Goal: Transaction & Acquisition: Purchase product/service

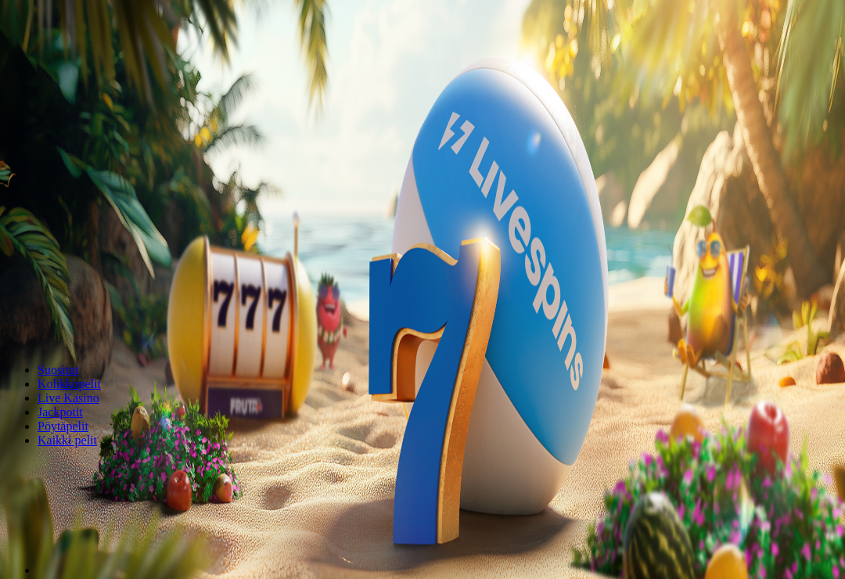
click at [75, 213] on label "€50" at bounding box center [65, 219] width 19 height 13
type input "**"
click at [88, 320] on button "Talleta ja pelaa" at bounding box center [47, 328] width 82 height 16
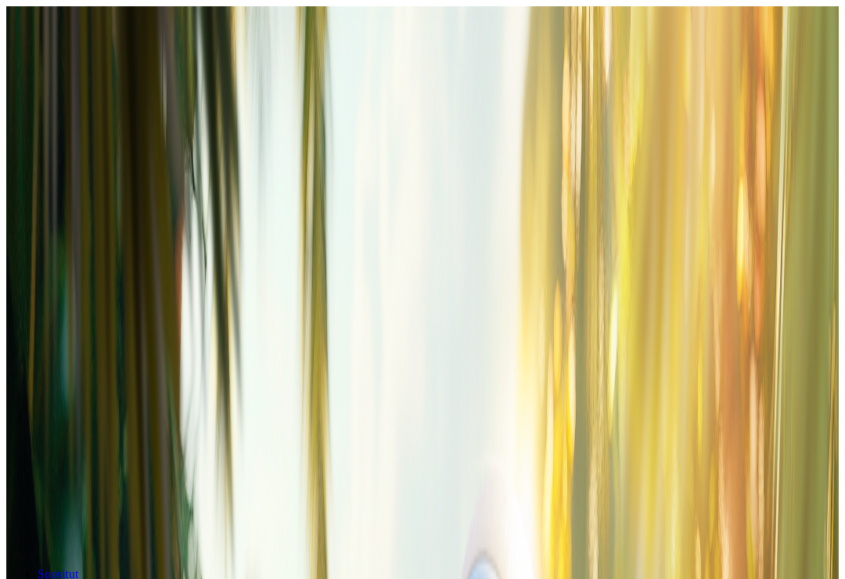
click at [833, 351] on div at bounding box center [422, 351] width 833 height 0
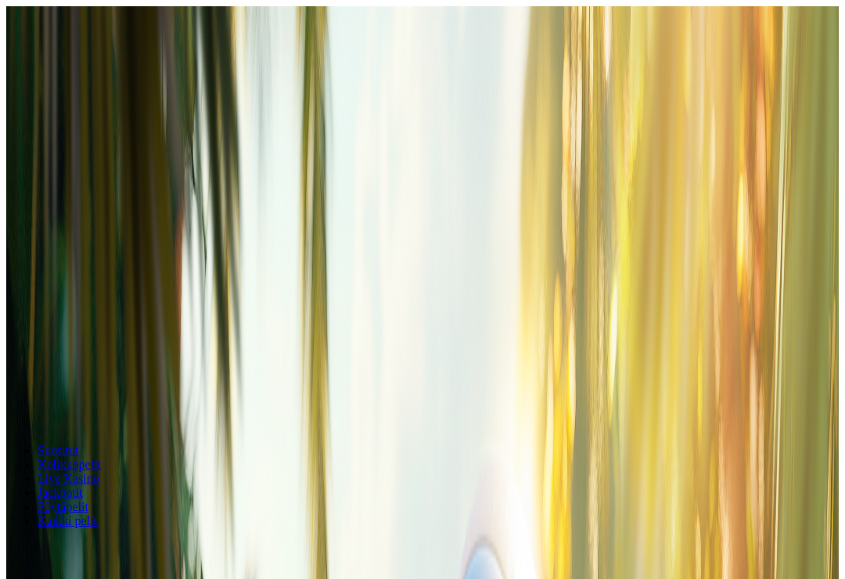
click at [301, 227] on div at bounding box center [422, 227] width 833 height 0
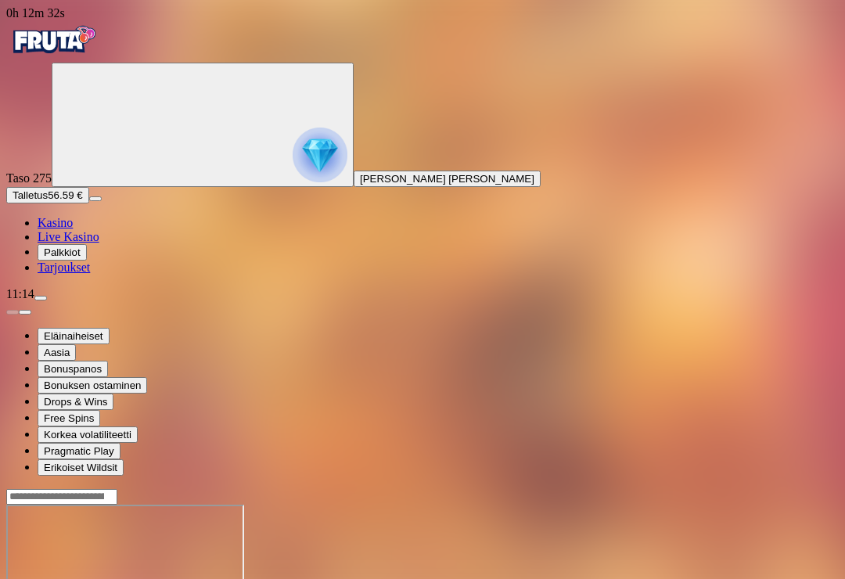
click at [293, 171] on img "Primary" at bounding box center [320, 155] width 55 height 55
click at [119, 178] on circle "Primary" at bounding box center [175, 124] width 160 height 160
